Goal: Find specific page/section: Find specific page/section

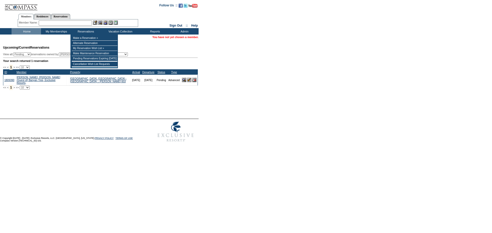
click at [83, 22] on input "text" at bounding box center [65, 22] width 53 height 5
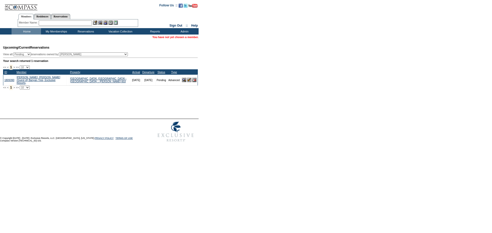
click at [69, 23] on input "text" at bounding box center [65, 22] width 53 height 5
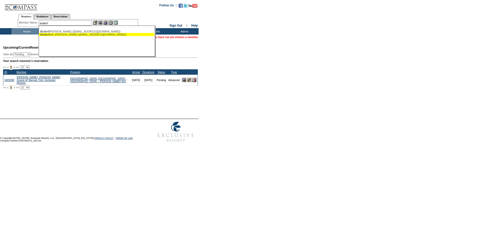
click at [78, 35] on div "Butterf ield, Stacey (sbutterfield7@gmail.com)" at bounding box center [96, 34] width 113 height 3
type input "Butterfield, Stacey (sbutterfield7@gmail.com)"
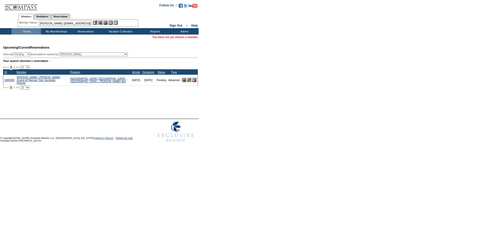
click at [102, 22] on img at bounding box center [100, 22] width 4 height 4
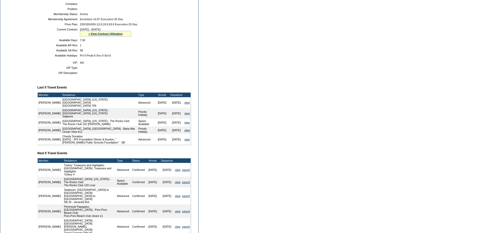
scroll to position [33, 0]
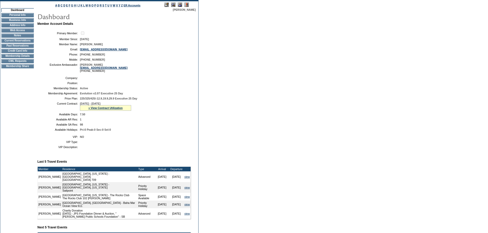
click at [18, 42] on td "Current Reservations" at bounding box center [17, 41] width 33 height 4
